Goal: Transaction & Acquisition: Obtain resource

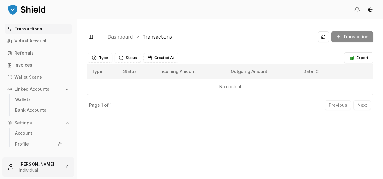
click at [31, 169] on html "Transactions Virtual Account Referrals Invoices Wallet Scans Linked Accounts Wa…" at bounding box center [191, 89] width 383 height 179
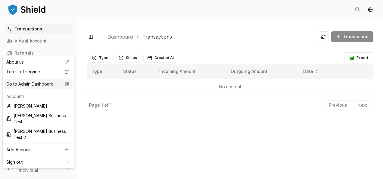
click at [50, 87] on div "Go to Admin Dashboard" at bounding box center [38, 84] width 69 height 10
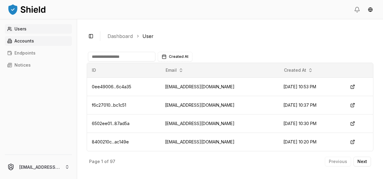
click at [46, 45] on link "Accounts" at bounding box center [38, 41] width 67 height 10
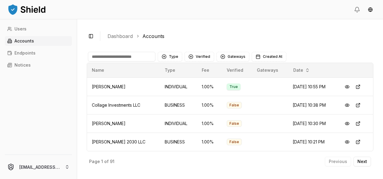
click at [126, 58] on input at bounding box center [122, 57] width 68 height 10
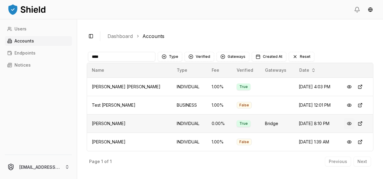
type input "****"
click at [349, 124] on button at bounding box center [349, 123] width 11 height 11
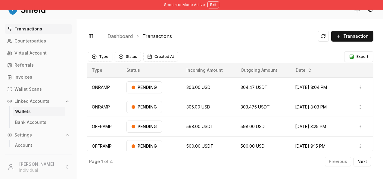
click at [39, 108] on link "Wallets" at bounding box center [39, 112] width 52 height 10
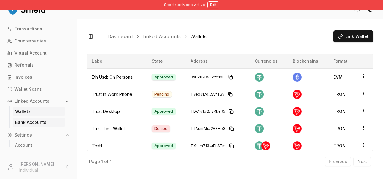
click at [38, 120] on link "Bank Accounts" at bounding box center [39, 123] width 52 height 10
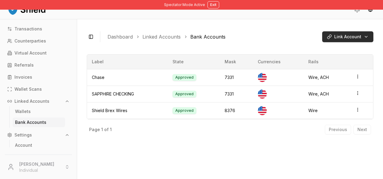
click at [344, 33] on html "Spectator Mode Active Exit Transactions Counterparties Virtual Account Referral…" at bounding box center [191, 89] width 383 height 179
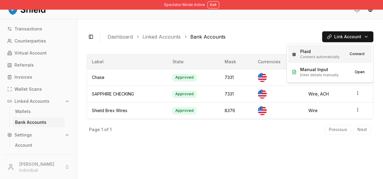
click at [359, 54] on button "Connect" at bounding box center [357, 54] width 22 height 10
drag, startPoint x: 359, startPoint y: 55, endPoint x: 314, endPoint y: 66, distance: 46.7
click at [314, 66] on div "Plaid Connect automatically Connect Manual Input Enter details manually Open" at bounding box center [330, 62] width 87 height 39
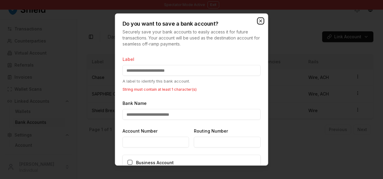
click at [261, 21] on icon "button" at bounding box center [261, 21] width 2 height 2
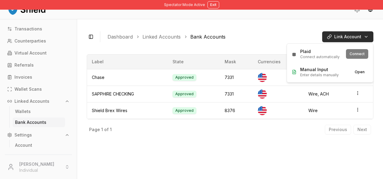
click at [356, 38] on html "Spectator Mode Active Exit Transactions Counterparties Virtual Account Referral…" at bounding box center [191, 89] width 383 height 179
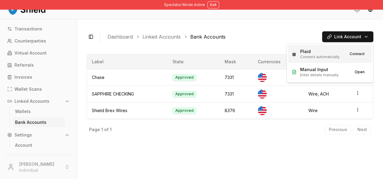
click at [360, 54] on button "Connect" at bounding box center [357, 54] width 22 height 10
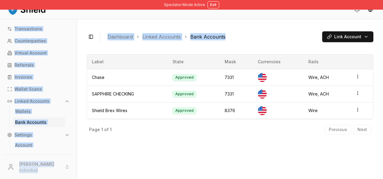
drag, startPoint x: 235, startPoint y: 16, endPoint x: 224, endPoint y: 30, distance: 17.6
click at [224, 30] on html "Spectator Mode Active Exit Transactions Counterparties Virtual Account Referral…" at bounding box center [191, 89] width 383 height 179
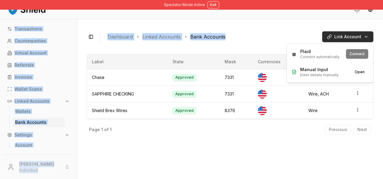
click at [335, 34] on html "Spectator Mode Active Exit Transactions Counterparties Virtual Account Referral…" at bounding box center [191, 89] width 383 height 179
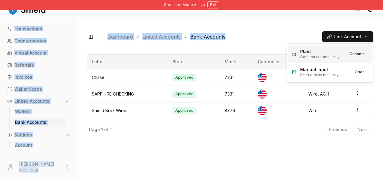
click at [361, 54] on button "Connect" at bounding box center [357, 54] width 22 height 10
